Goal: Information Seeking & Learning: Learn about a topic

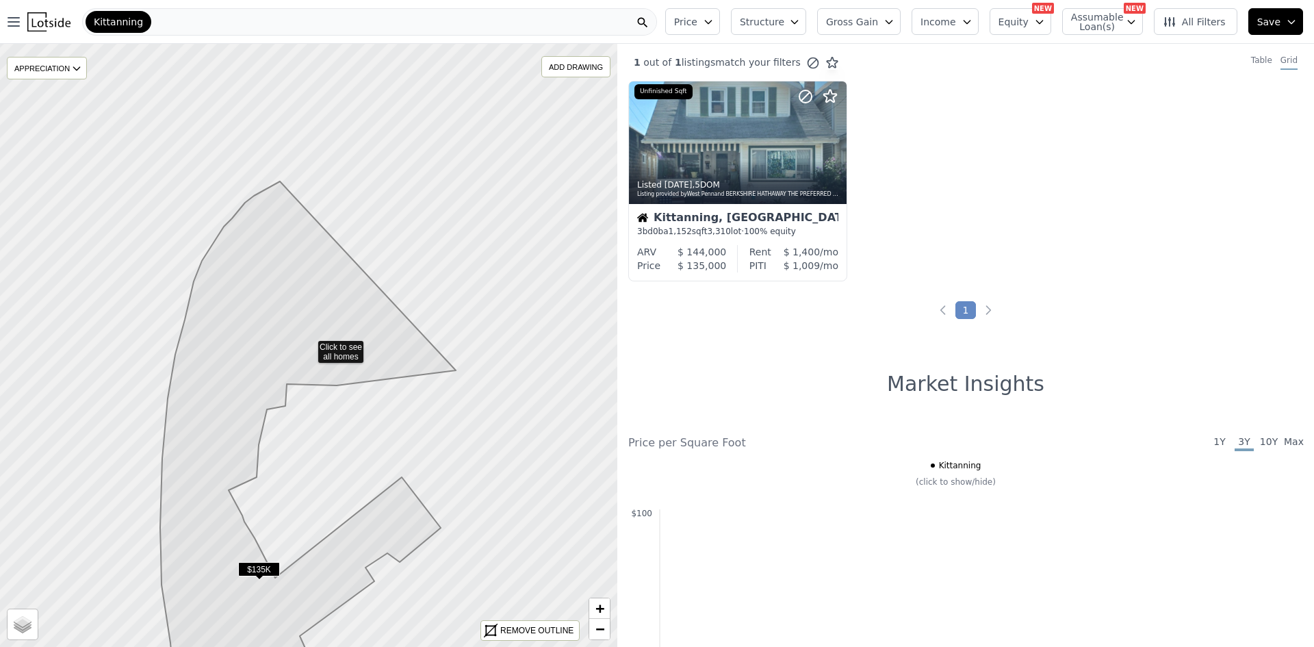
click at [221, 24] on div "Kittanning" at bounding box center [369, 21] width 575 height 27
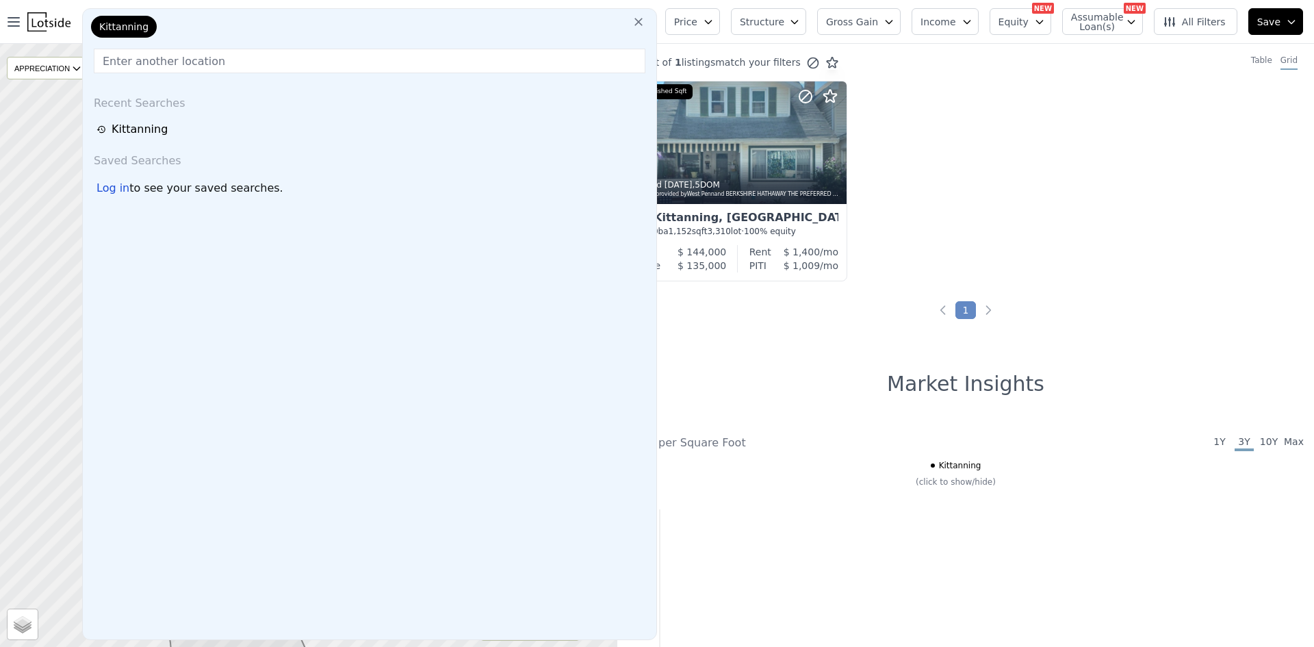
click at [181, 31] on div "Kittanning" at bounding box center [156, 29] width 137 height 27
click at [189, 60] on input "text" at bounding box center [370, 61] width 552 height 25
click at [646, 16] on icon at bounding box center [639, 22] width 14 height 14
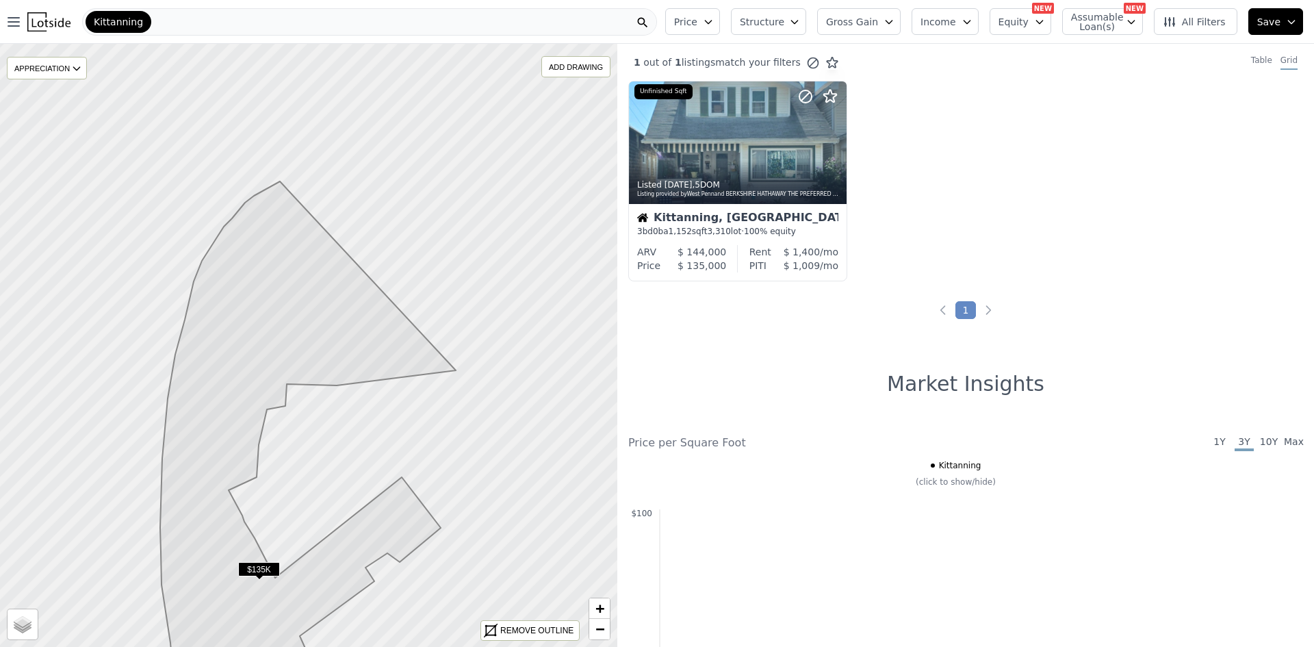
click at [240, 23] on div "Kittanning" at bounding box center [369, 21] width 575 height 27
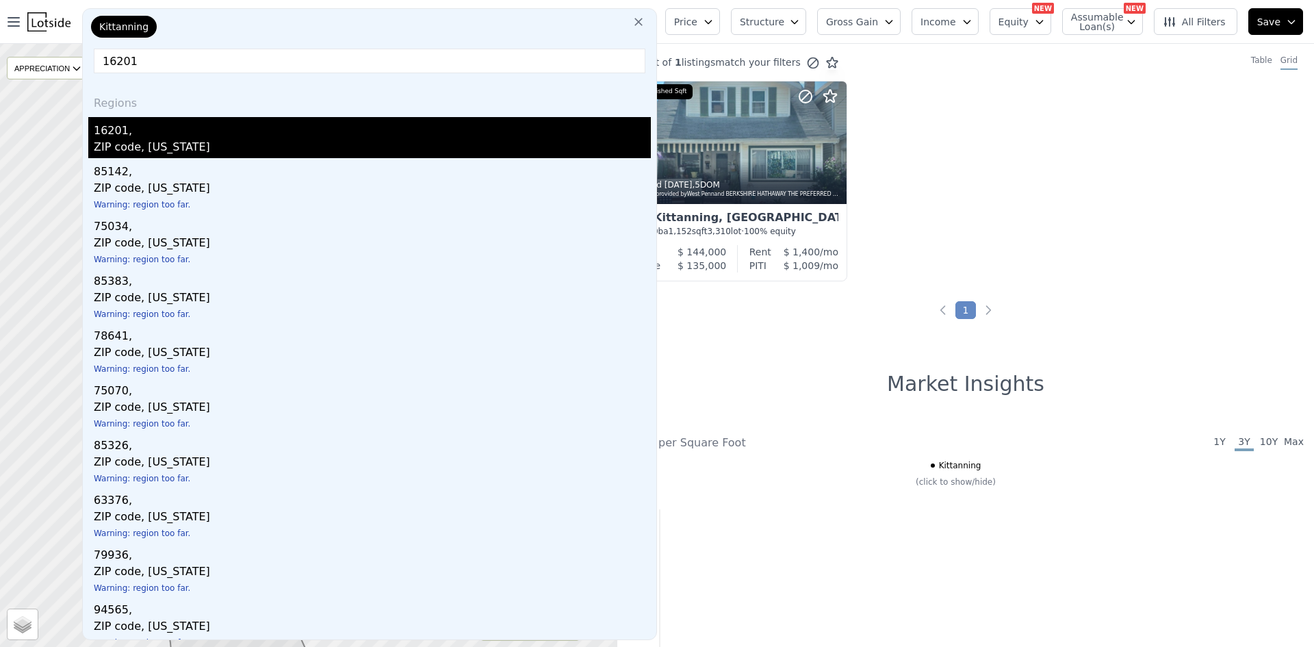
type input "16201"
click at [131, 153] on div "ZIP code, [US_STATE]" at bounding box center [372, 148] width 557 height 19
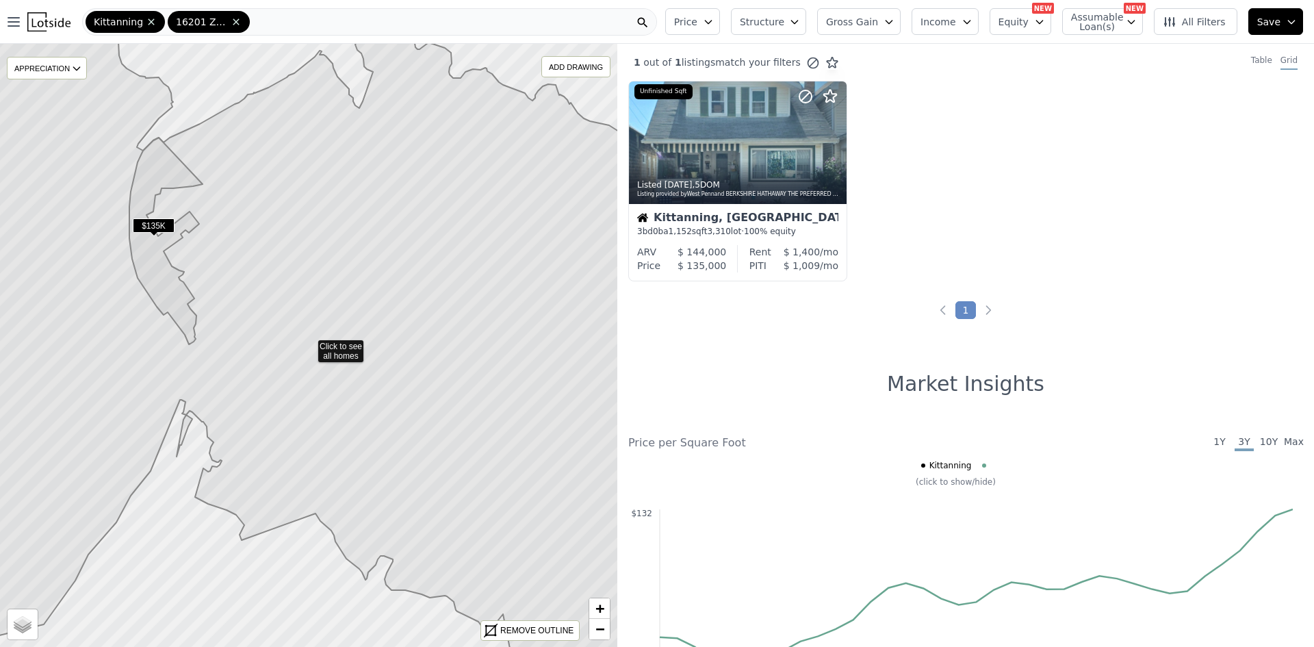
click at [720, 29] on button "Price" at bounding box center [692, 21] width 55 height 27
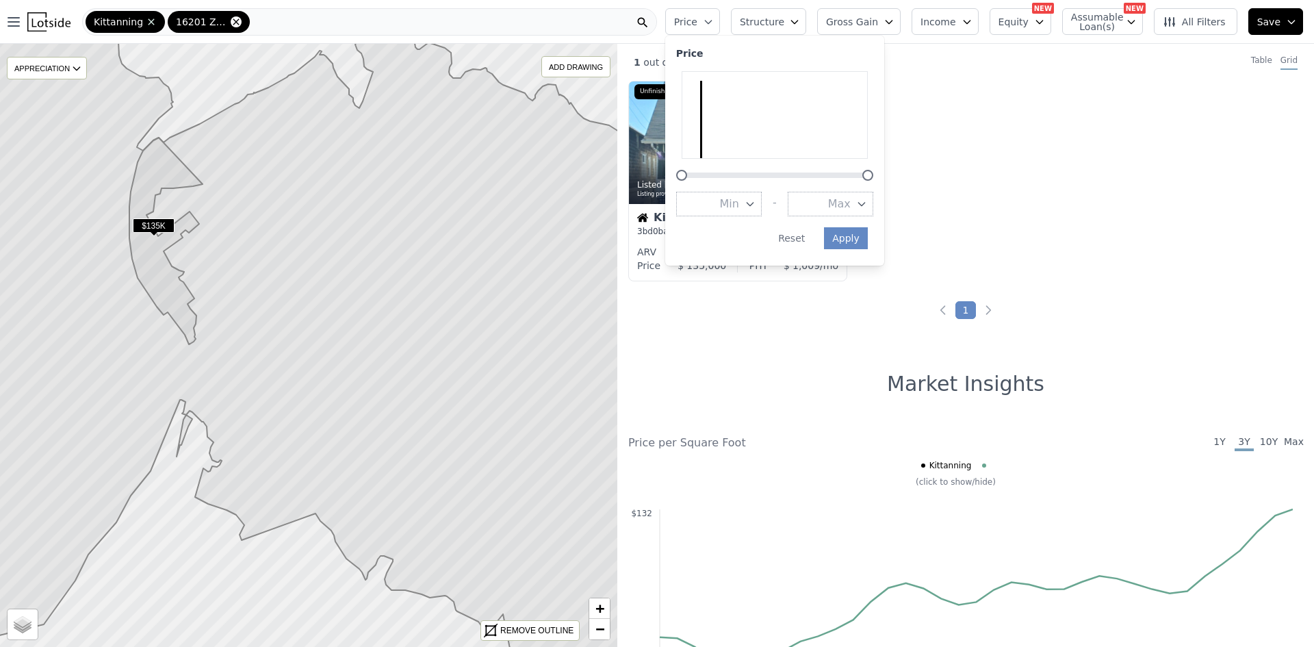
click at [231, 24] on icon at bounding box center [236, 21] width 11 height 11
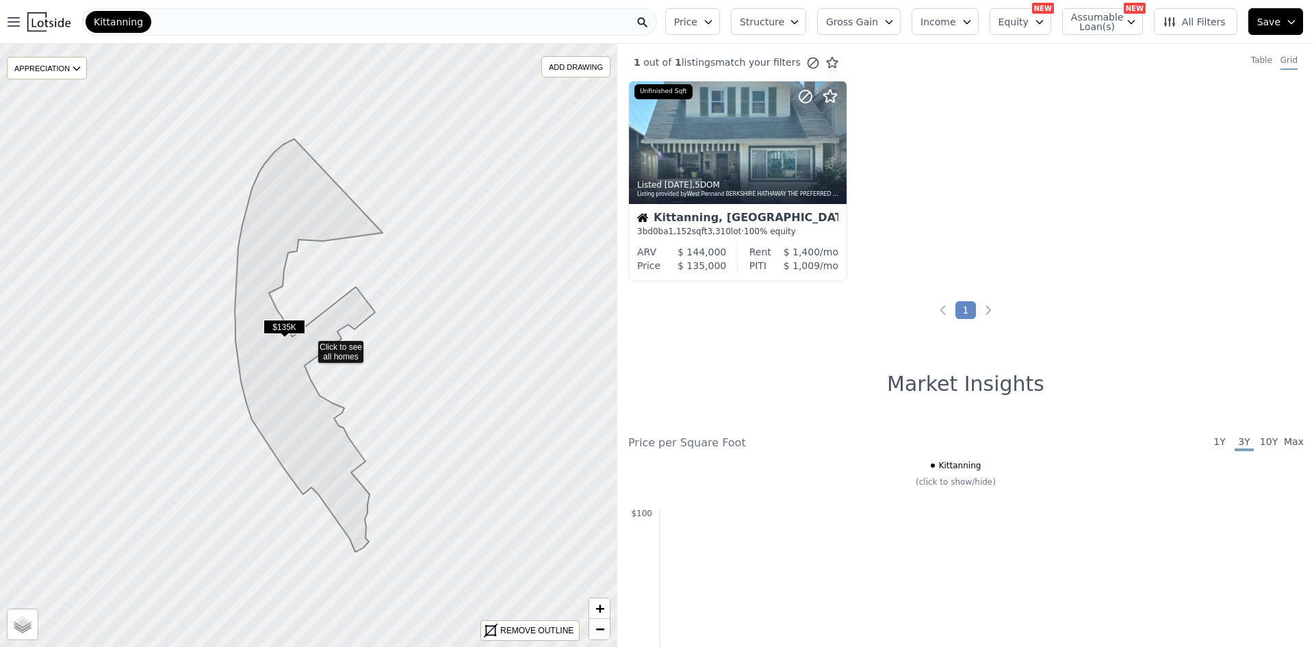
click at [134, 21] on span "Kittanning" at bounding box center [118, 22] width 49 height 14
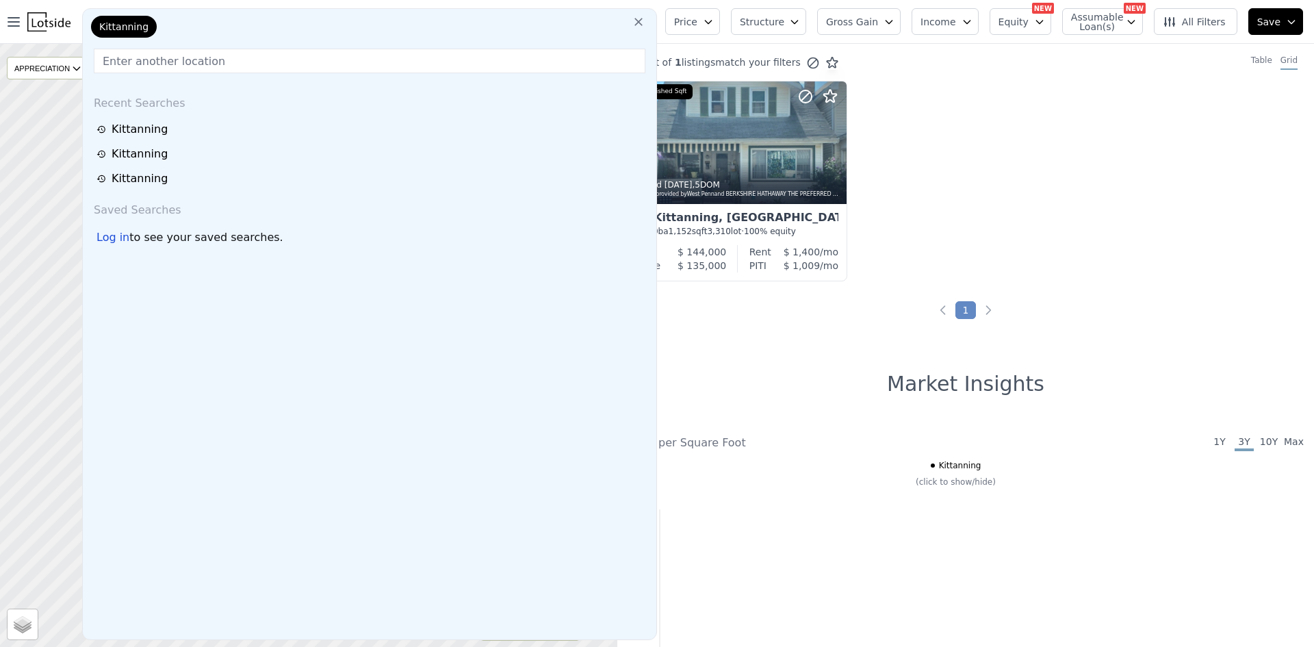
click at [646, 25] on icon at bounding box center [639, 22] width 14 height 14
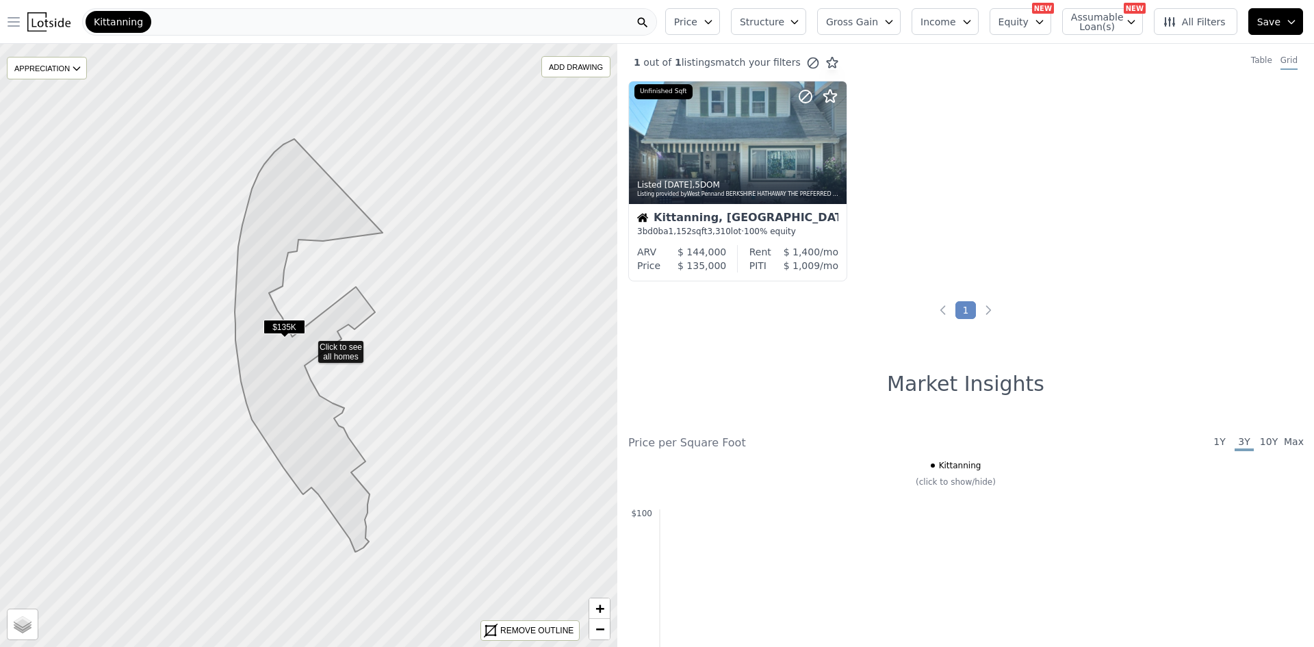
click at [19, 18] on icon "button" at bounding box center [13, 22] width 11 height 8
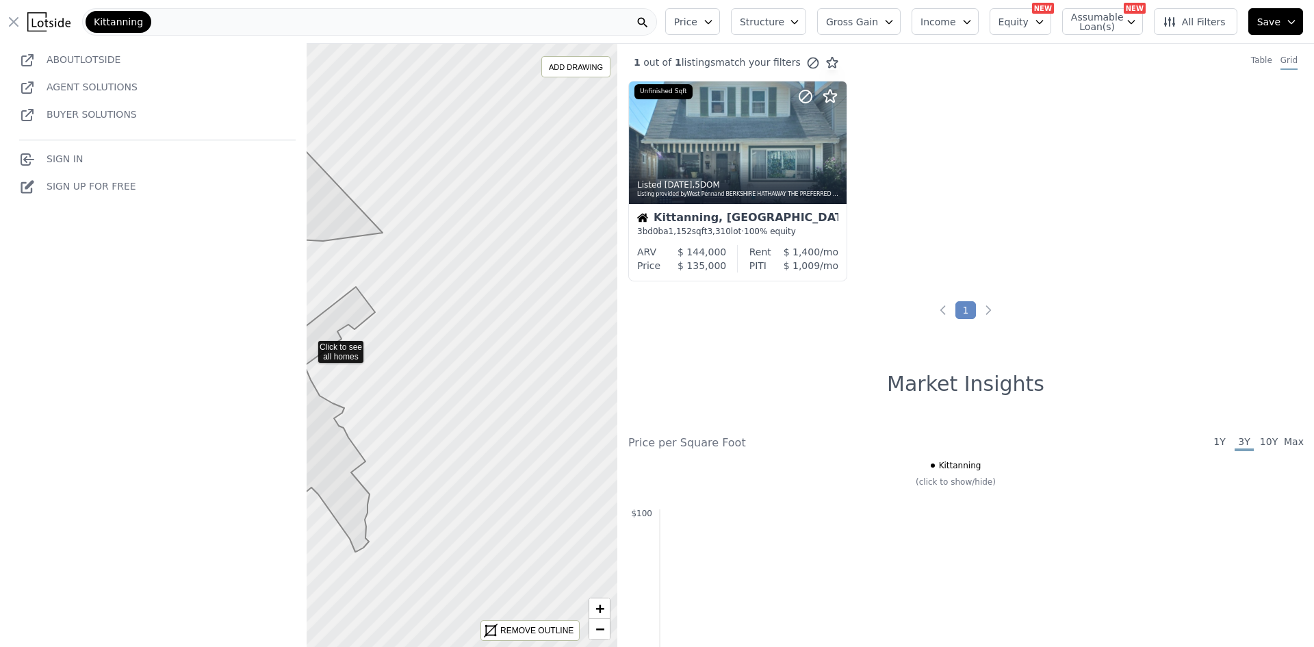
click at [181, 14] on div "Kittanning" at bounding box center [369, 21] width 575 height 27
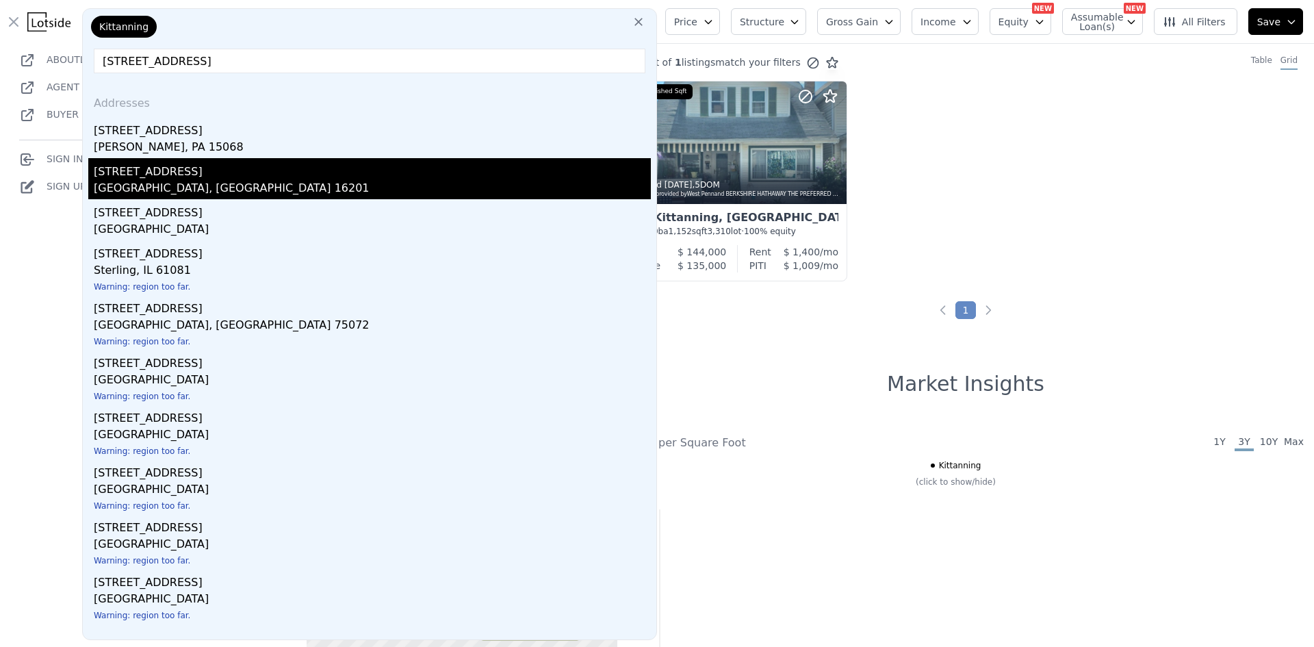
type input "[STREET_ADDRESS]"
click at [133, 194] on div "[GEOGRAPHIC_DATA], [GEOGRAPHIC_DATA] 16201" at bounding box center [372, 189] width 557 height 19
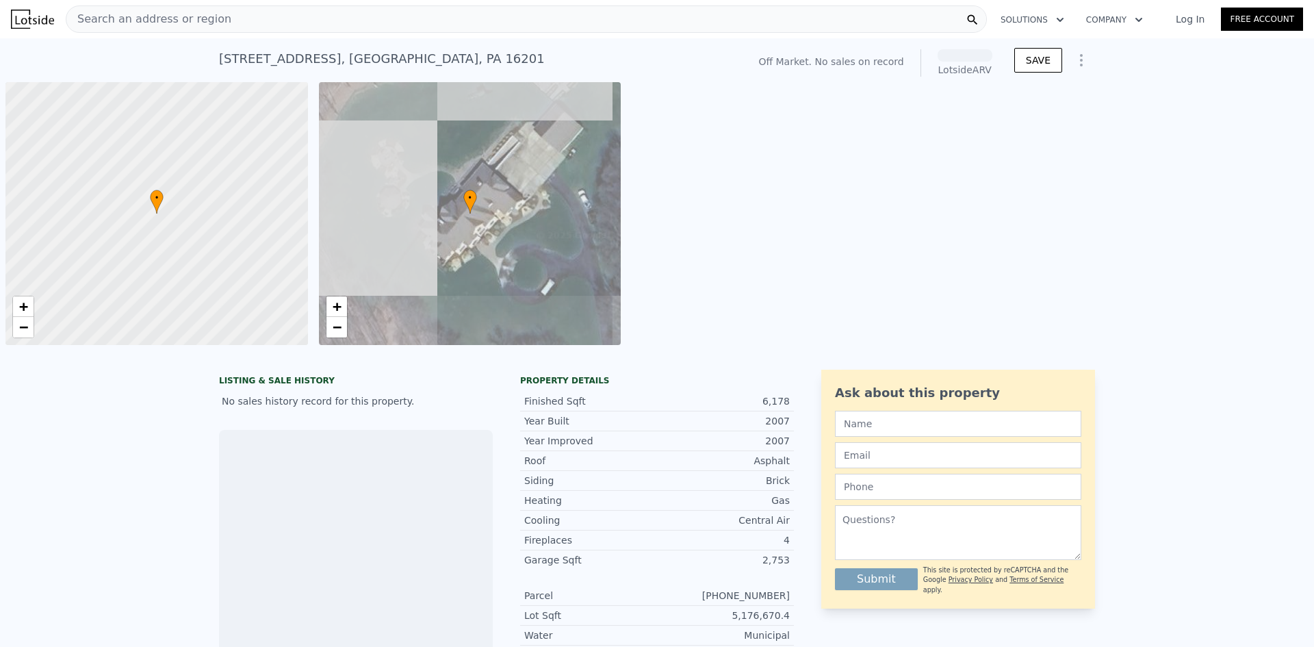
scroll to position [0, 5]
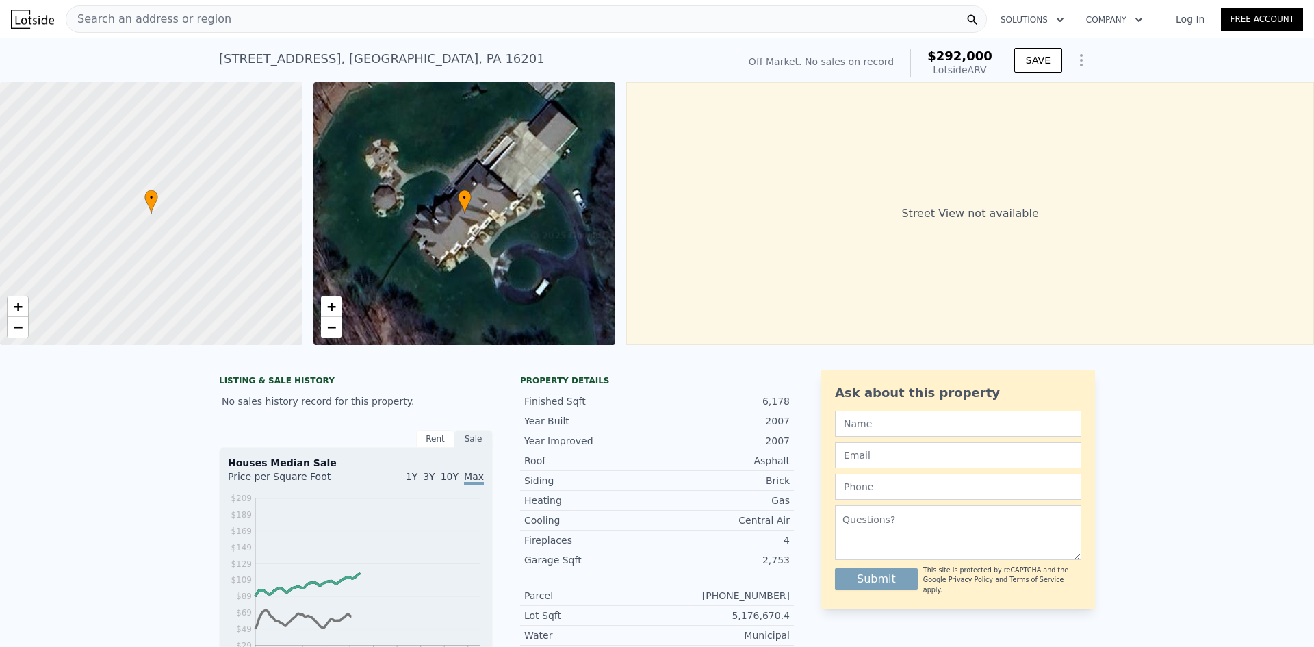
click at [454, 224] on div "• + −" at bounding box center [465, 213] width 303 height 263
click at [463, 194] on span "•" at bounding box center [465, 198] width 14 height 12
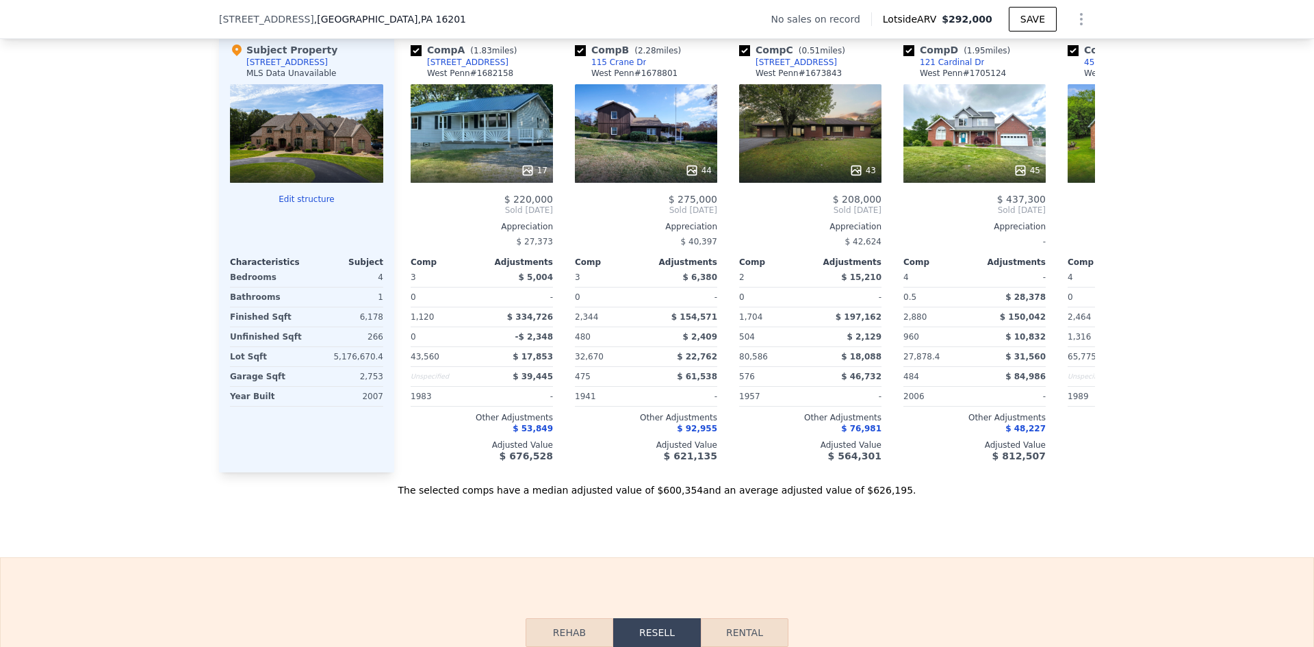
scroll to position [1334, 0]
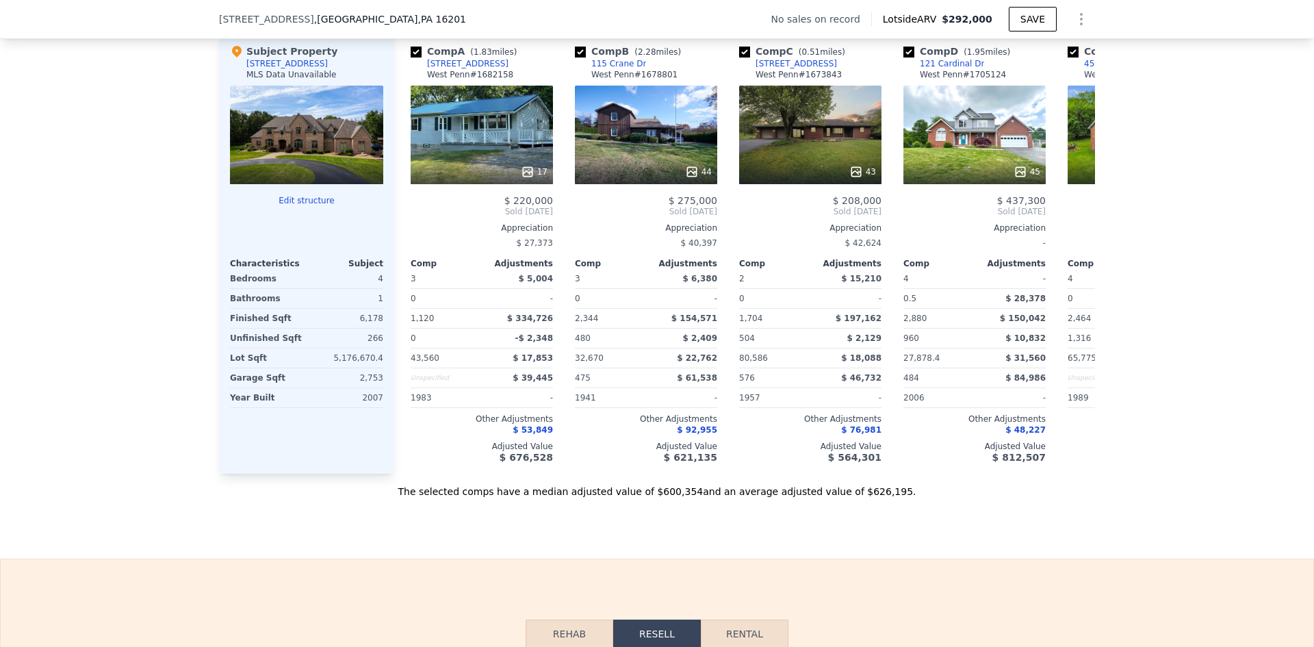
click at [275, 130] on div at bounding box center [306, 135] width 153 height 99
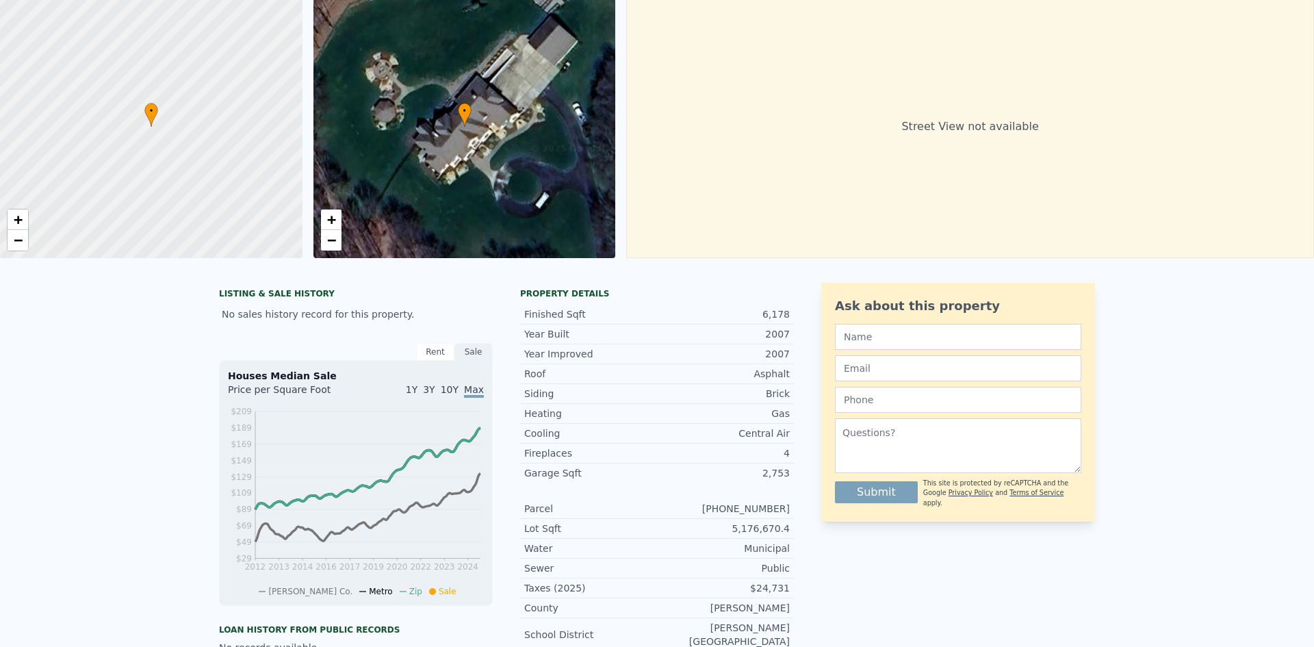
scroll to position [0, 0]
